Goal: Task Accomplishment & Management: Use online tool/utility

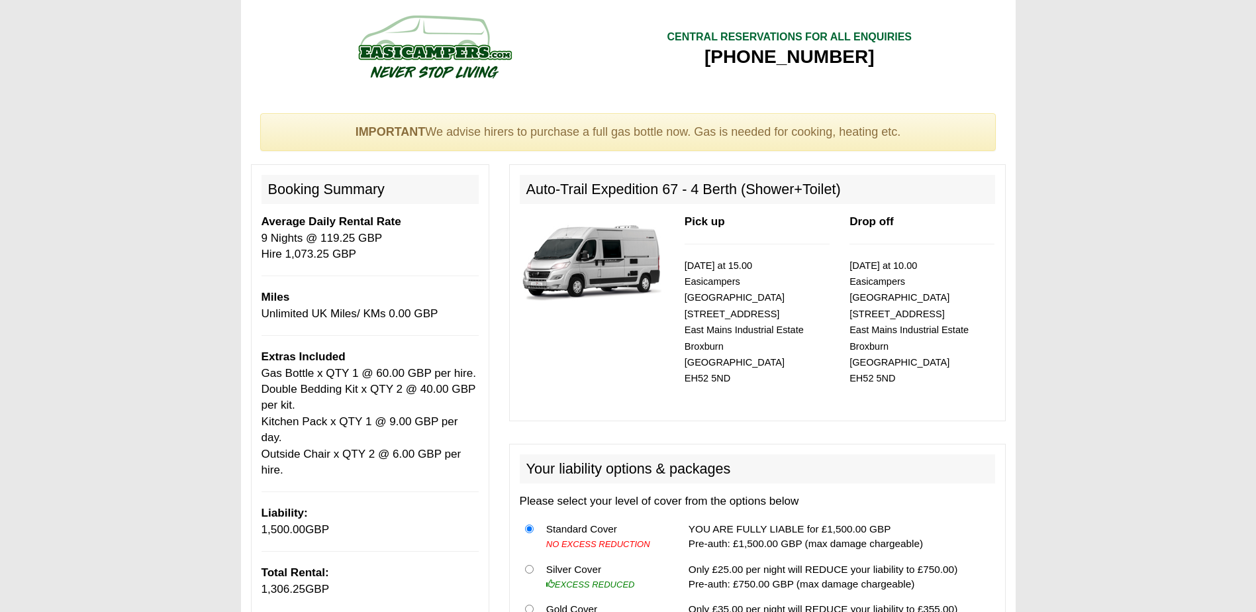
select select "Gas Bottle x QTY 1 @ 60.00 GBP per hire."
select select "Double Bedding Kit x QTY 2 @ 40.00 GBP per kit."
select select "Kitchen Pack x QTY 1 @ 9.00 GBP per day."
select select "Outside Chair x QTY 2 @ 6.00 GBP per hire."
